Goal: Task Accomplishment & Management: Complete application form

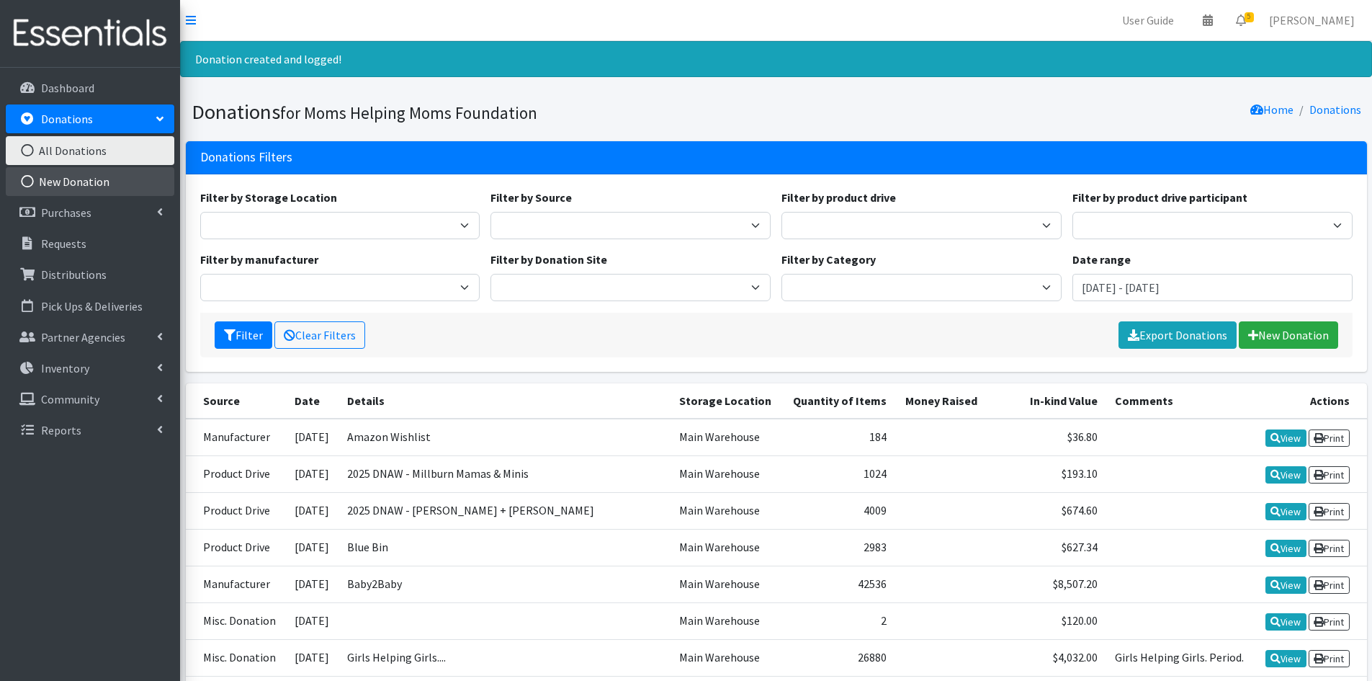
click at [81, 184] on link "New Donation" at bounding box center [90, 181] width 169 height 29
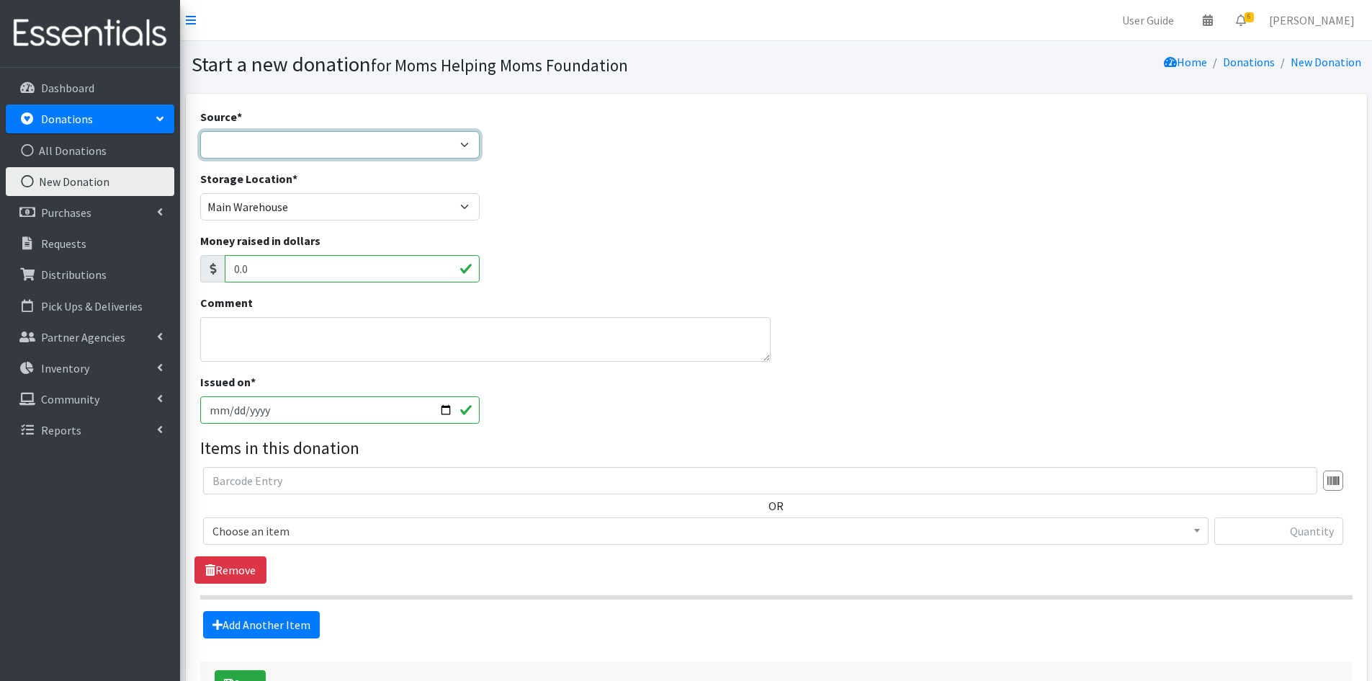
click at [467, 142] on select "Product Drive Manufacturer Donation Site Misc. Donation" at bounding box center [340, 144] width 280 height 27
select select "Manufacturer"
click at [200, 131] on select "Product Drive Manufacturer Donation Site Misc. Donation" at bounding box center [340, 144] width 280 height 27
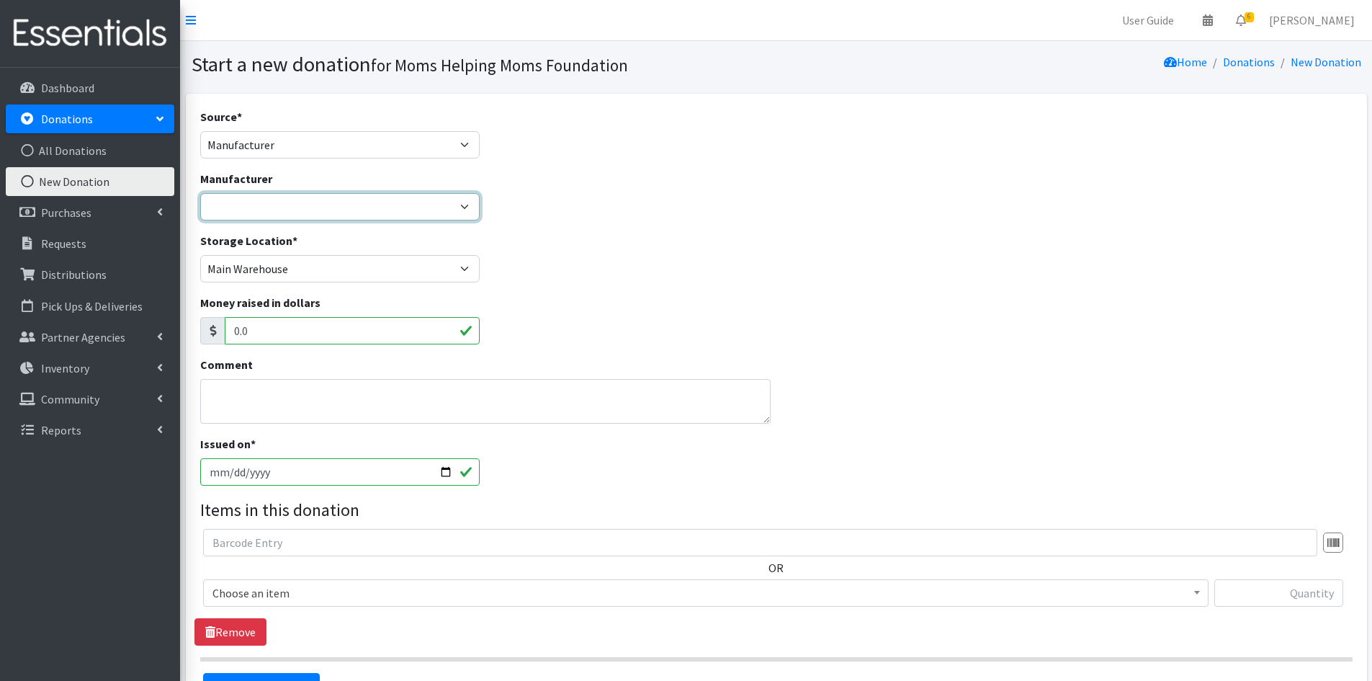
click at [469, 208] on select "Alliance for Period Supplies Amazon Wishlist Baby2Baby Birthday Box Bridges of …" at bounding box center [340, 206] width 280 height 27
select select "87"
click at [200, 193] on select "Alliance for Period Supplies Amazon Wishlist Baby2Baby Birthday Box Bridges of …" at bounding box center [340, 206] width 280 height 27
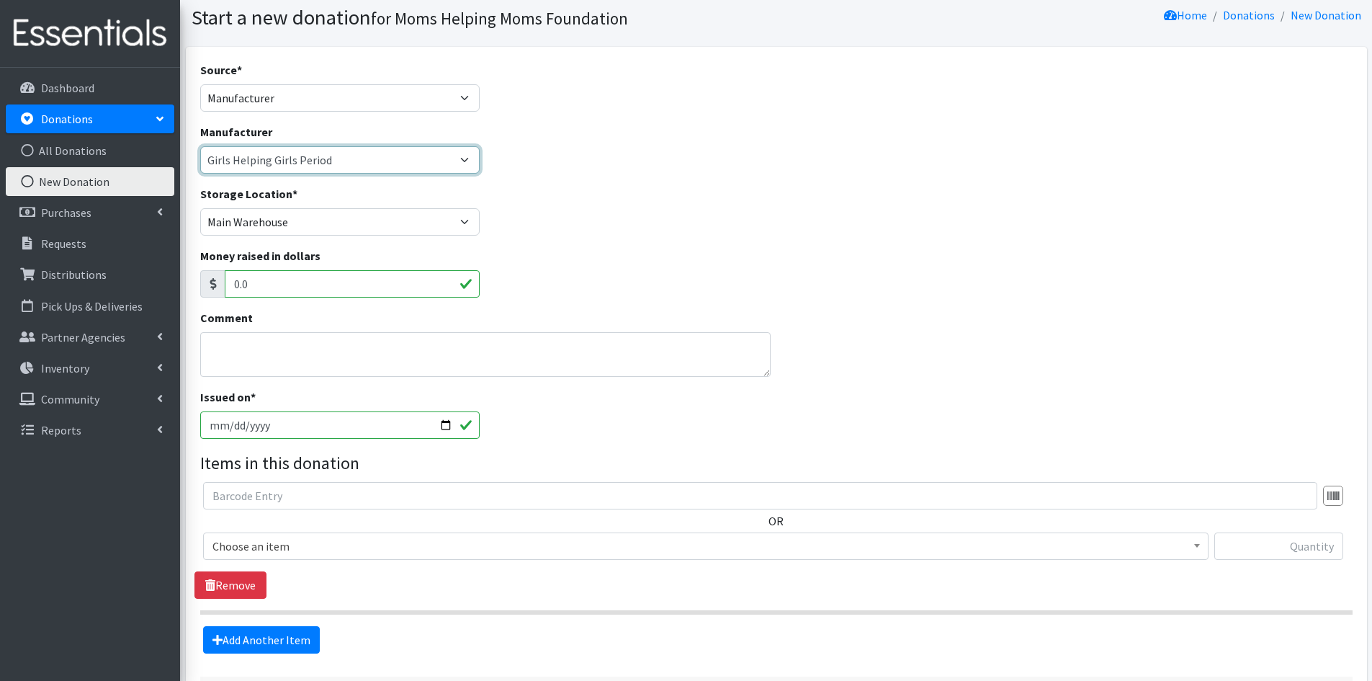
scroll to position [72, 0]
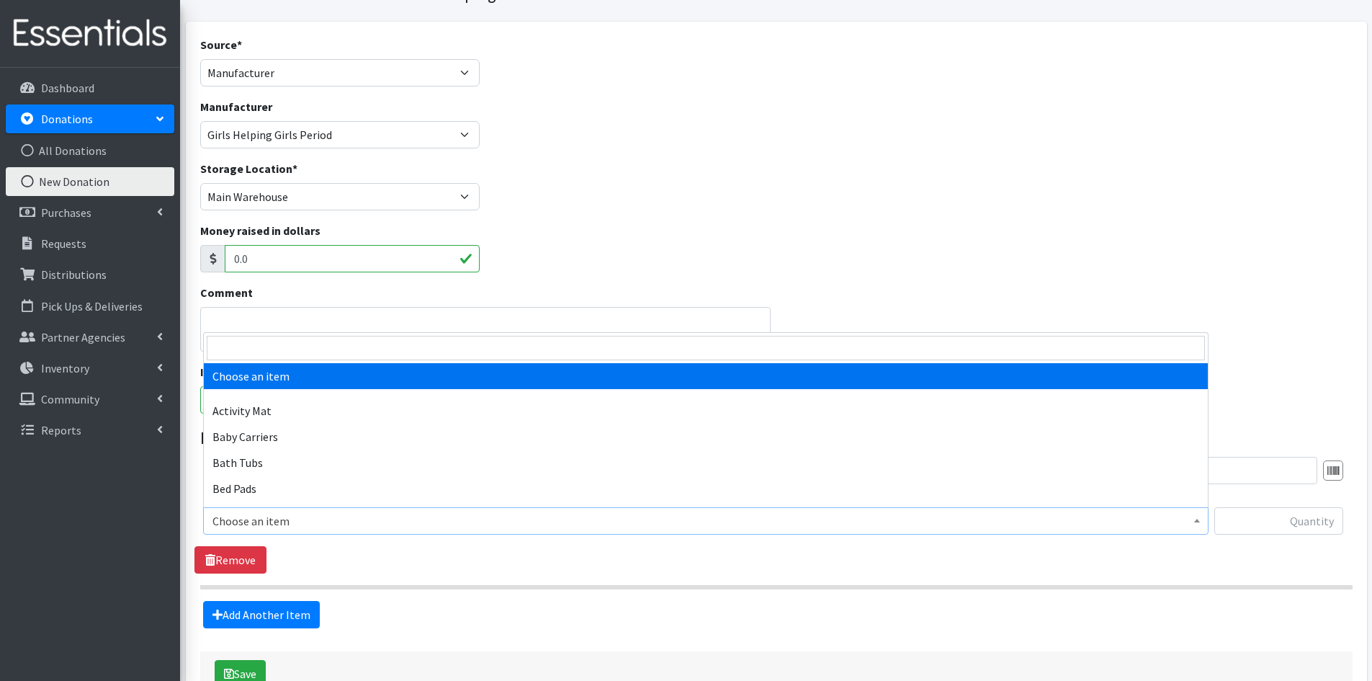
click at [1199, 519] on b at bounding box center [1197, 521] width 6 height 4
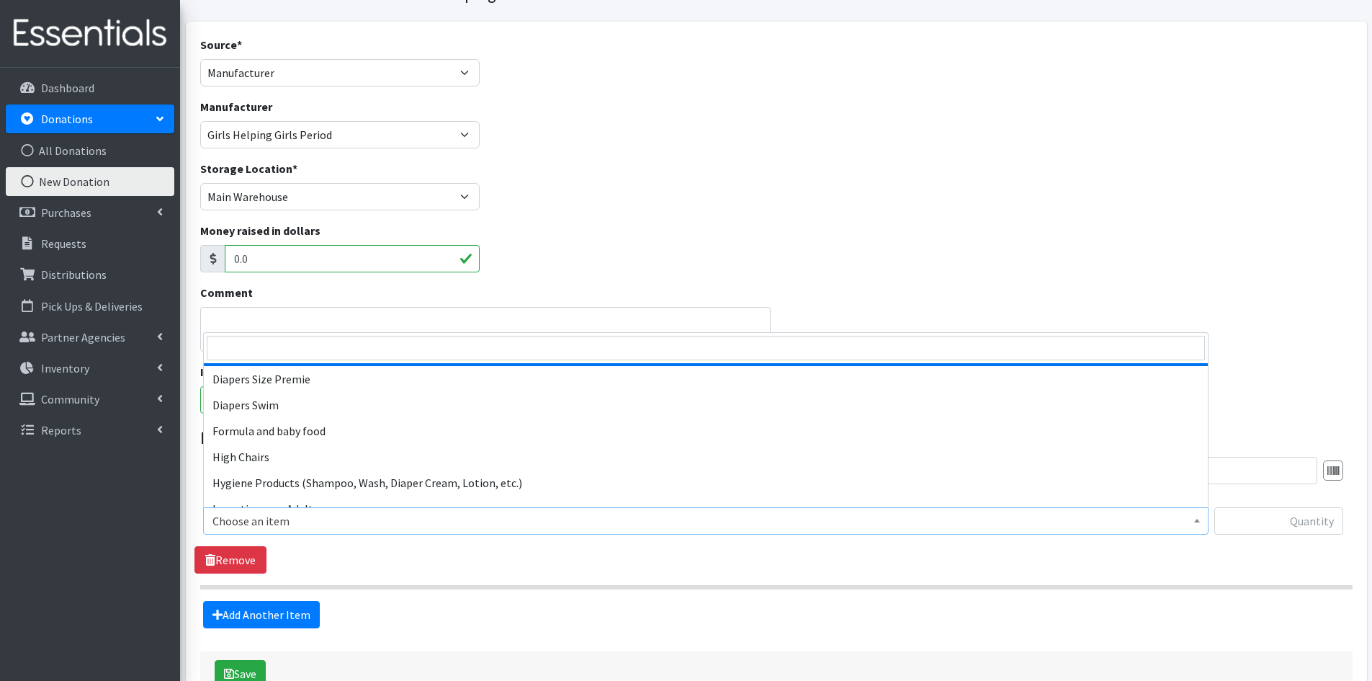
scroll to position [1801, 0]
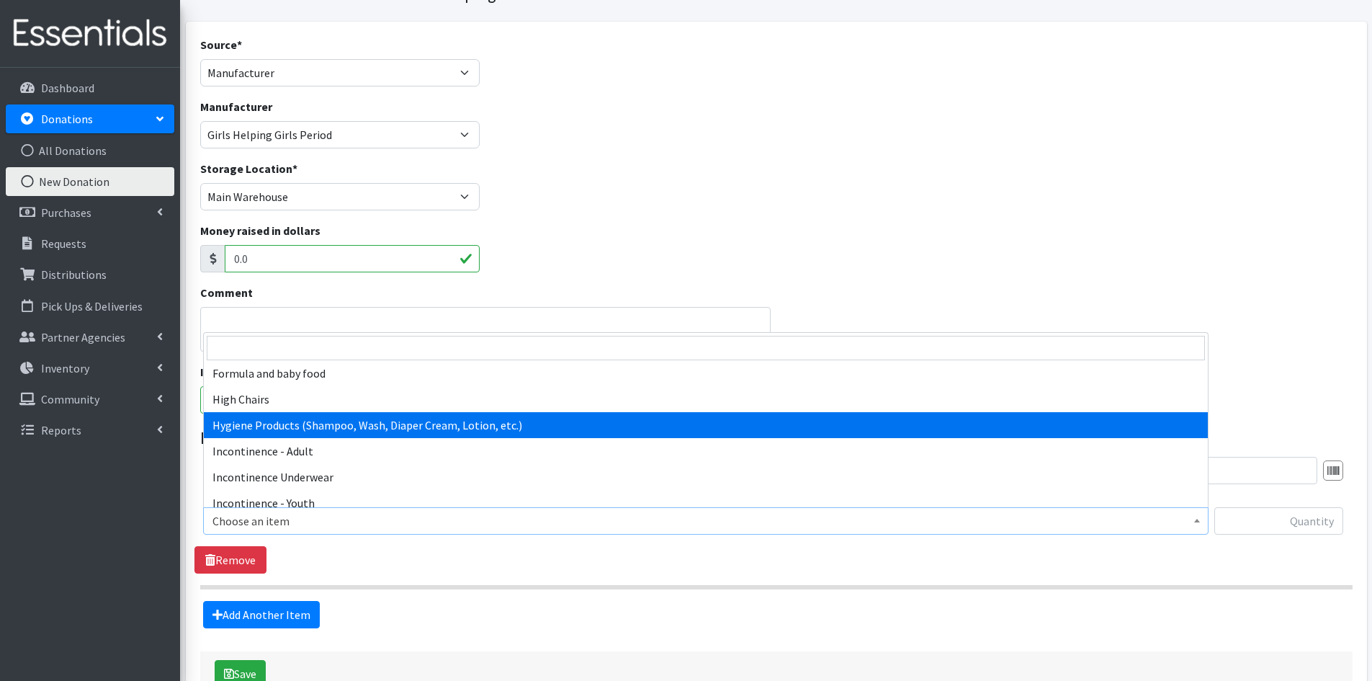
select select "5659"
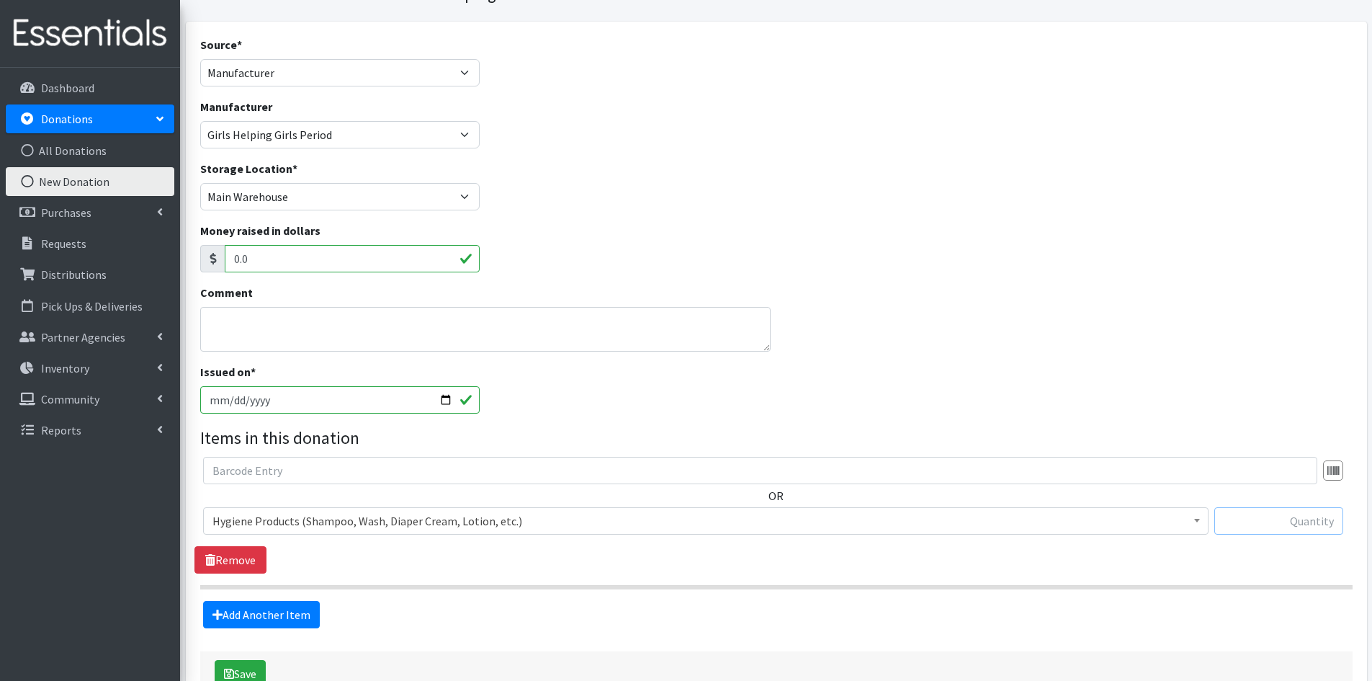
click at [1245, 514] on input "text" at bounding box center [1278, 520] width 129 height 27
click at [1247, 521] on input "text" at bounding box center [1278, 520] width 129 height 27
type input "11,520"
click at [246, 671] on button "Save" at bounding box center [240, 673] width 51 height 27
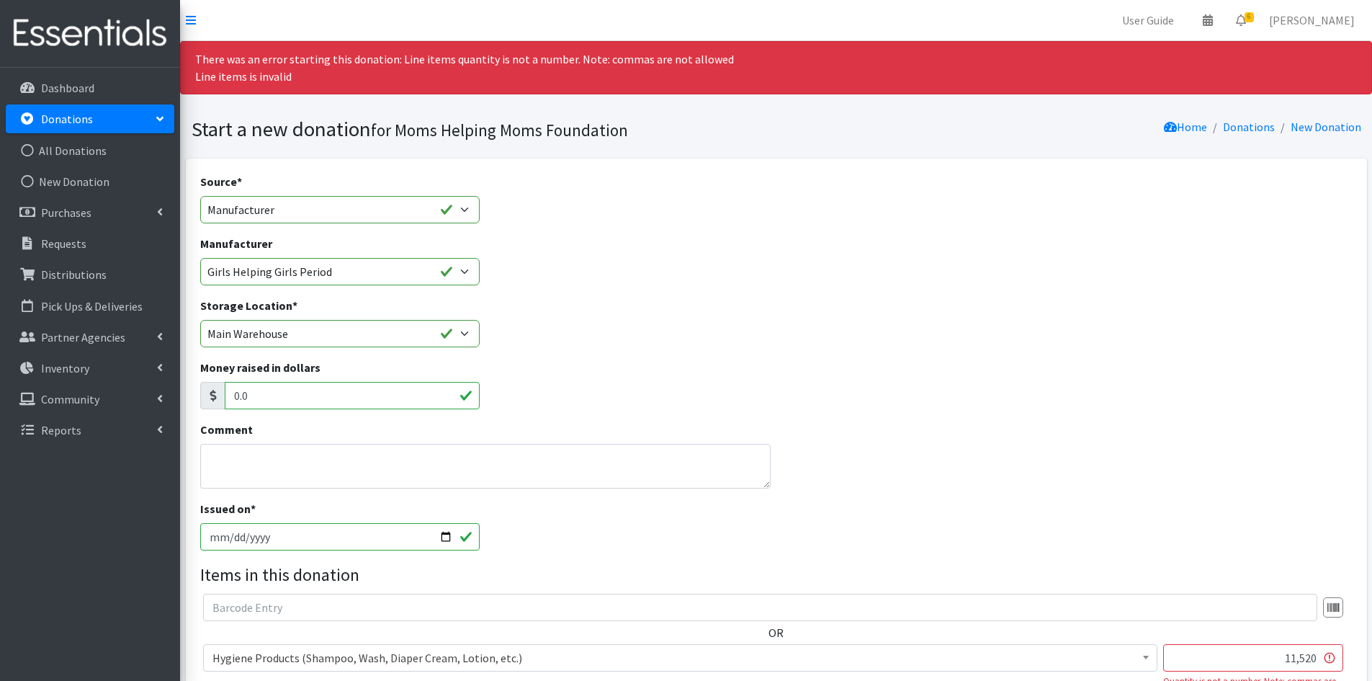
click at [1299, 657] on input "11,520" at bounding box center [1253, 657] width 180 height 27
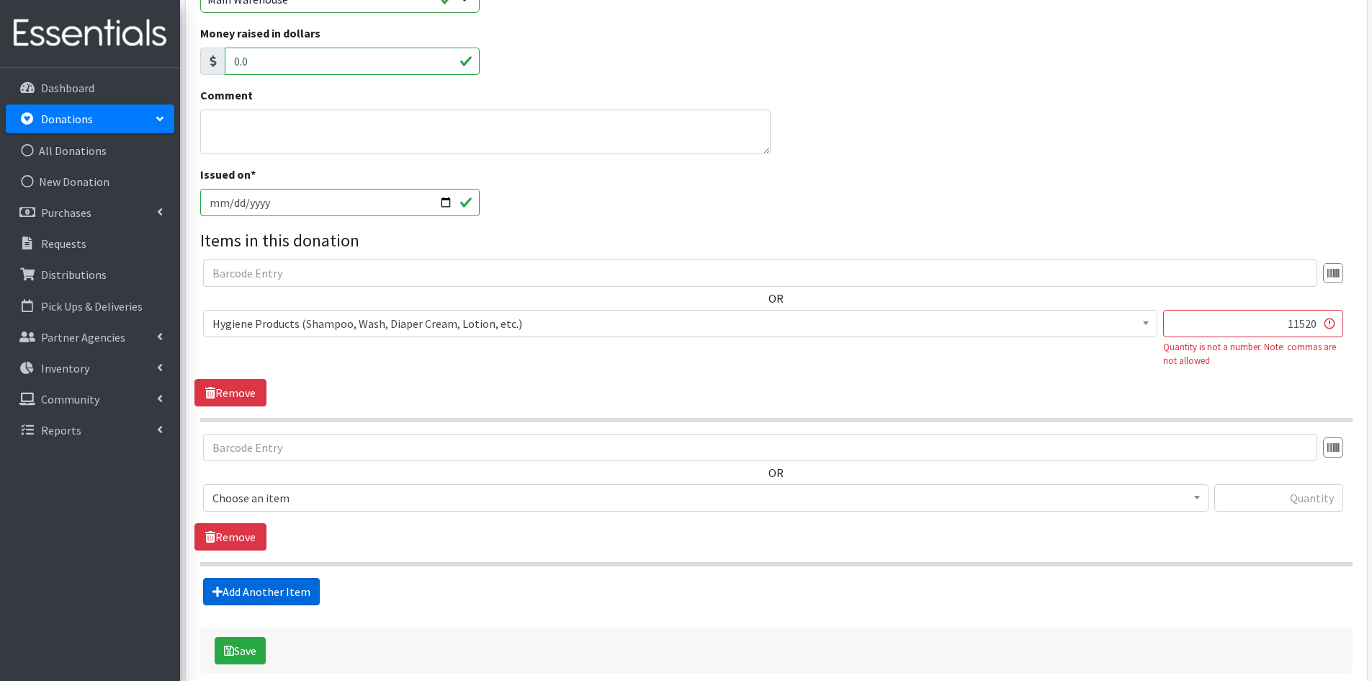
scroll to position [360, 0]
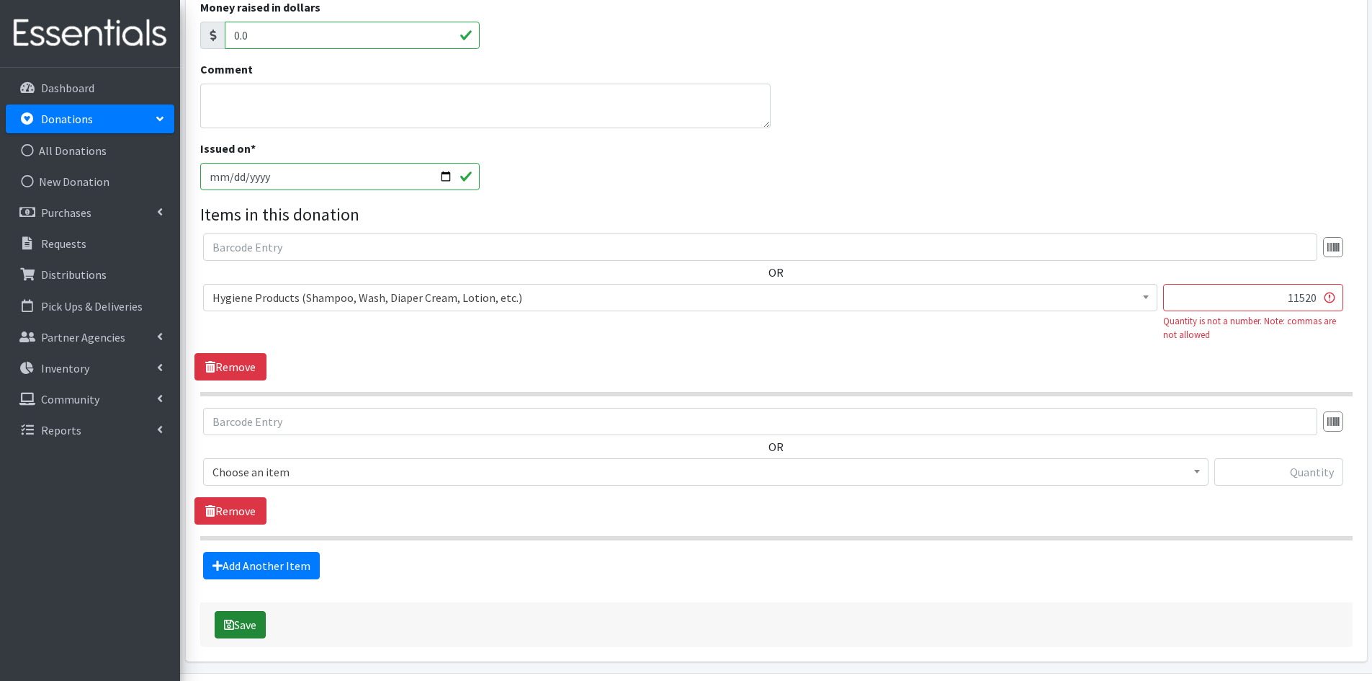
type input "11520"
click at [234, 625] on button "Save" at bounding box center [240, 624] width 51 height 27
